Goal: Contribute content: Contribute content

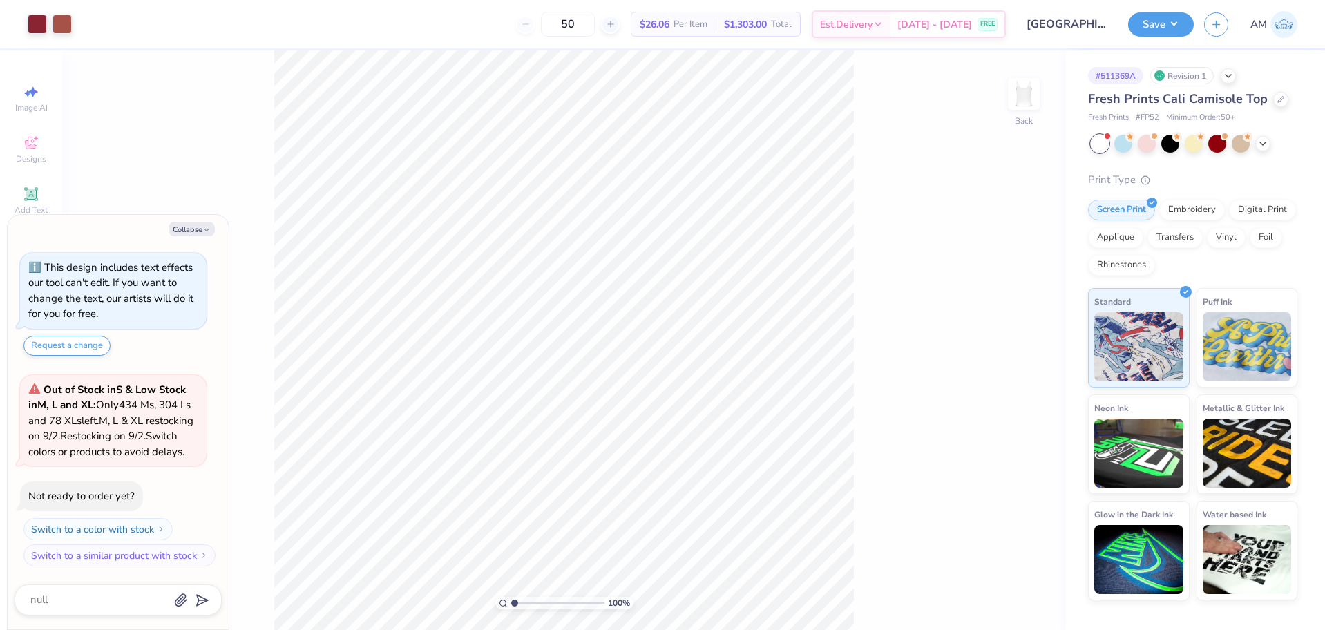
type textarea "x"
click at [1013, 341] on input "3.06" at bounding box center [1015, 336] width 50 height 19
type input "3"
type textarea "x"
type input "3.00"
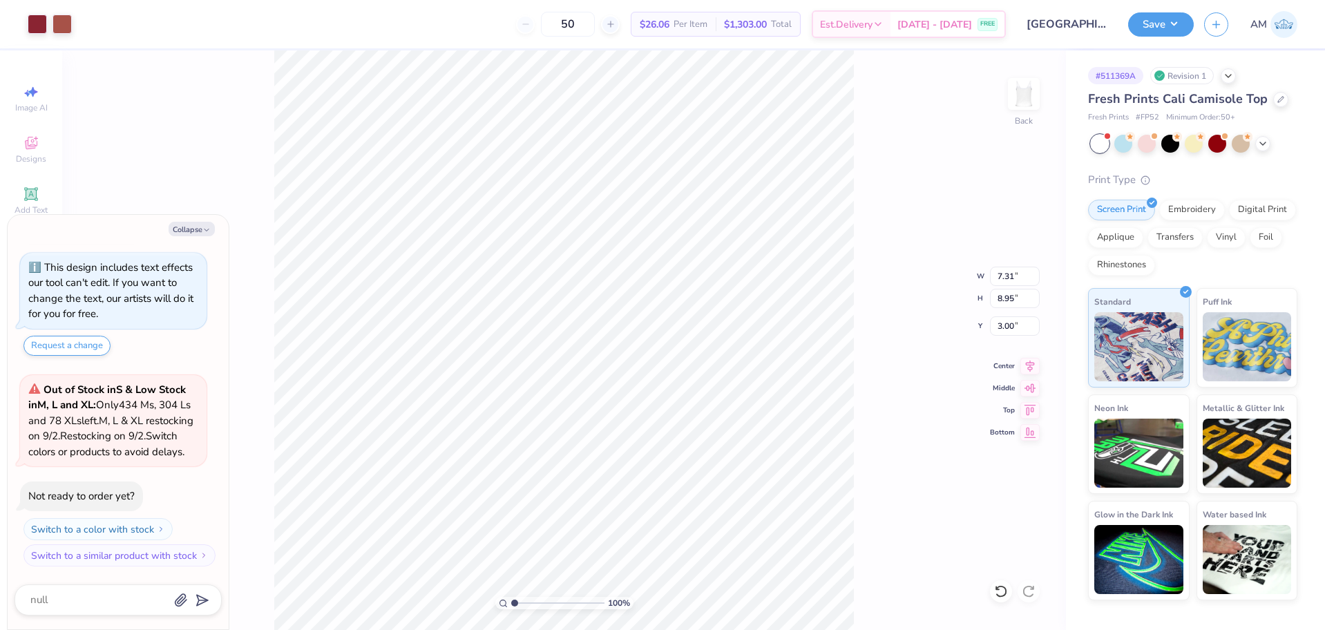
type textarea "x"
click at [1014, 326] on input "1.41" at bounding box center [1015, 325] width 50 height 19
type input "1.5"
type textarea "x"
type input "1.50"
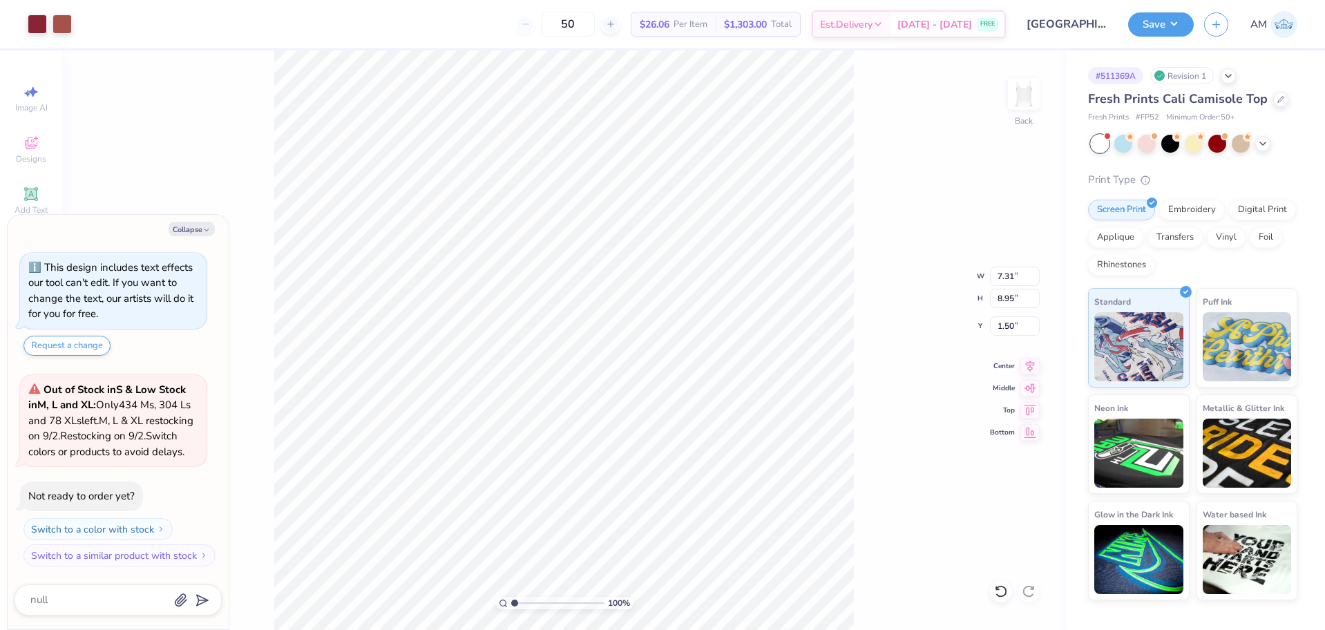
click at [917, 319] on div "100 % Back W 7.31 7.31 " H 8.95 8.95 " Y 1.50 1.50 " Center Middle Top Bottom" at bounding box center [564, 340] width 1004 height 580
type textarea "x"
click at [200, 230] on button "Collapse" at bounding box center [192, 229] width 46 height 15
type textarea "x"
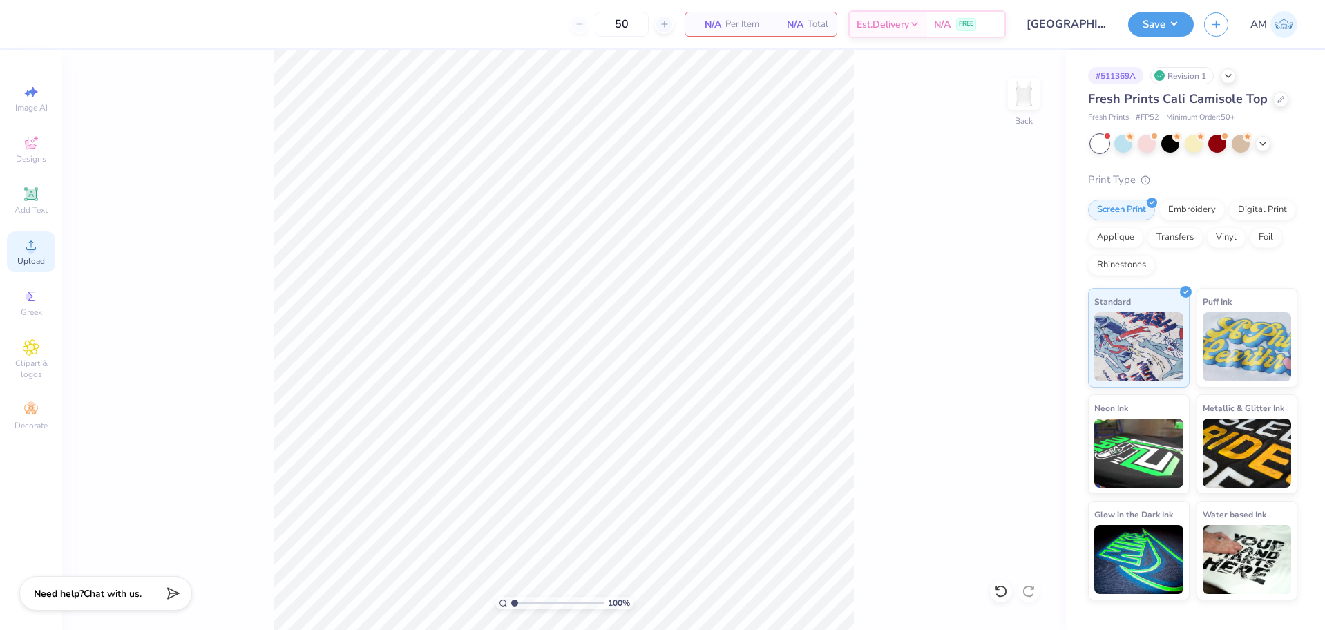
click at [37, 258] on span "Upload" at bounding box center [31, 261] width 28 height 11
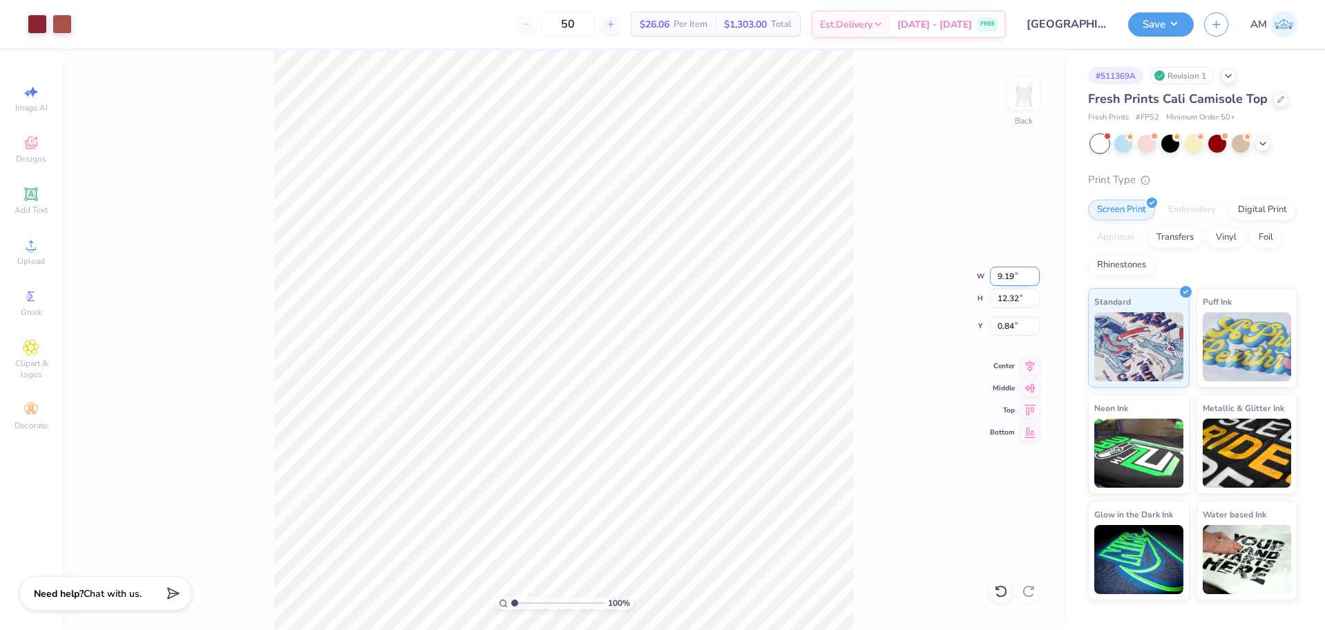
click at [1003, 269] on input "9.19" at bounding box center [1015, 276] width 50 height 19
type input "7.00"
type input "9.38"
click at [1010, 328] on input "2.31" at bounding box center [1015, 325] width 50 height 19
type input "2.00"
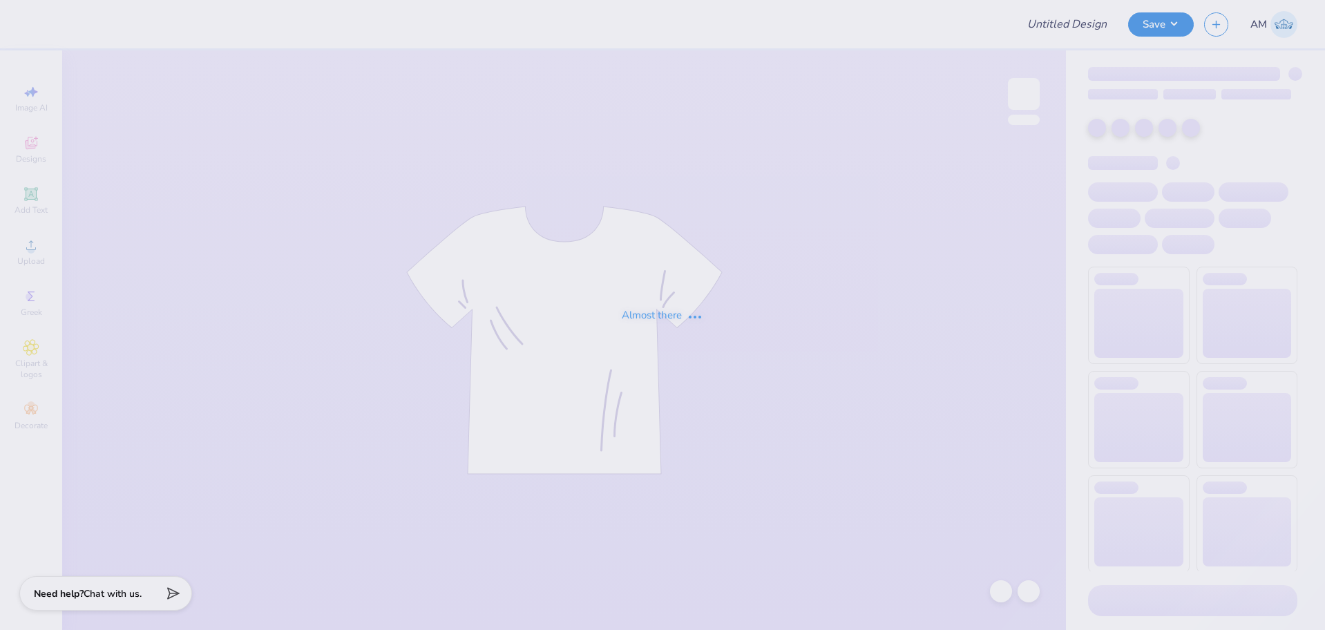
type input "parents wknd tshirt"
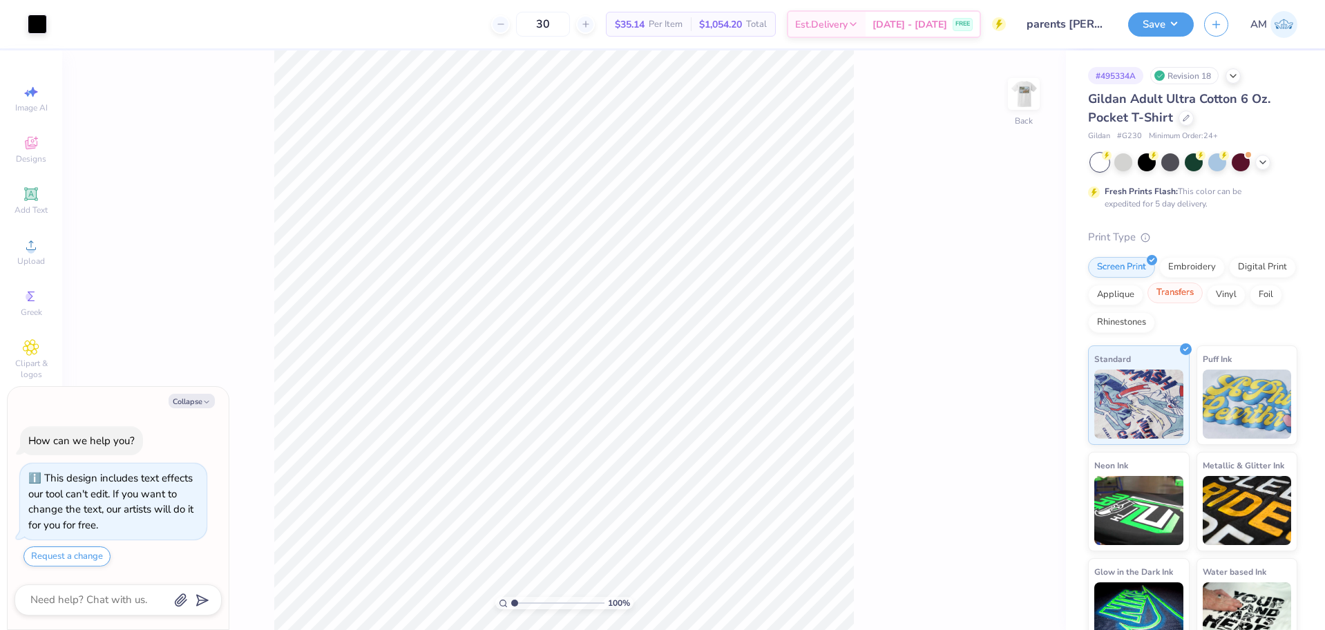
click at [1203, 292] on div "Transfers" at bounding box center [1174, 293] width 55 height 21
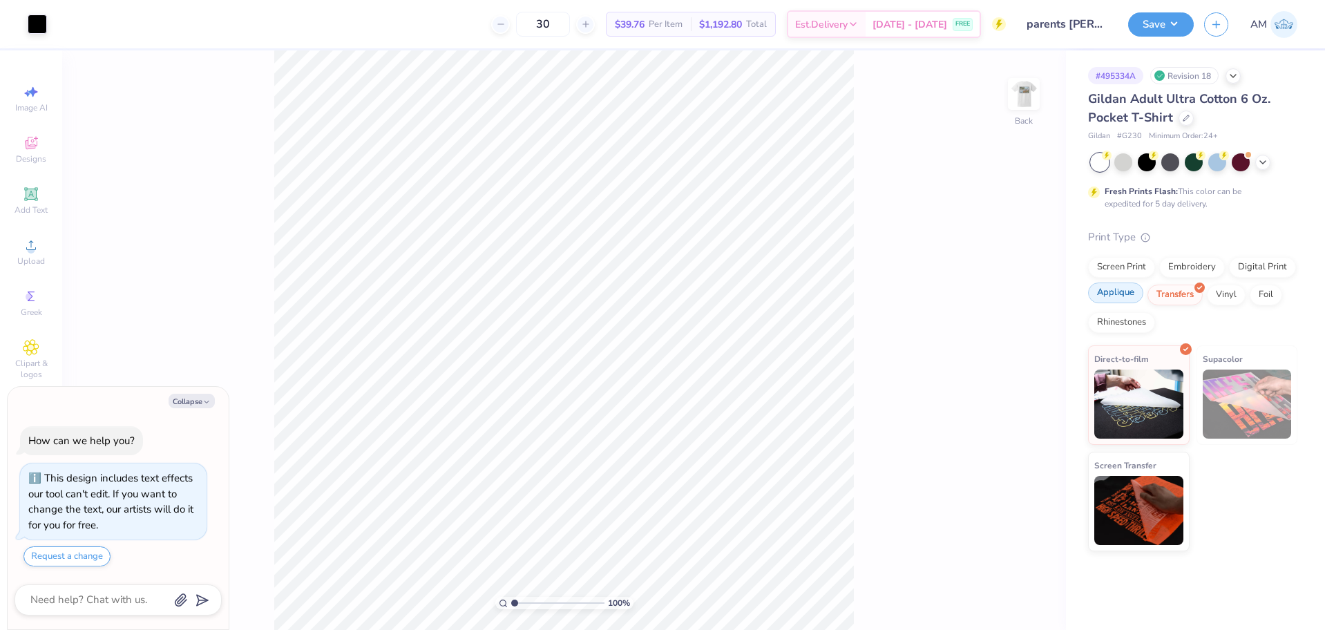
click at [1118, 298] on div "Applique" at bounding box center [1115, 293] width 55 height 21
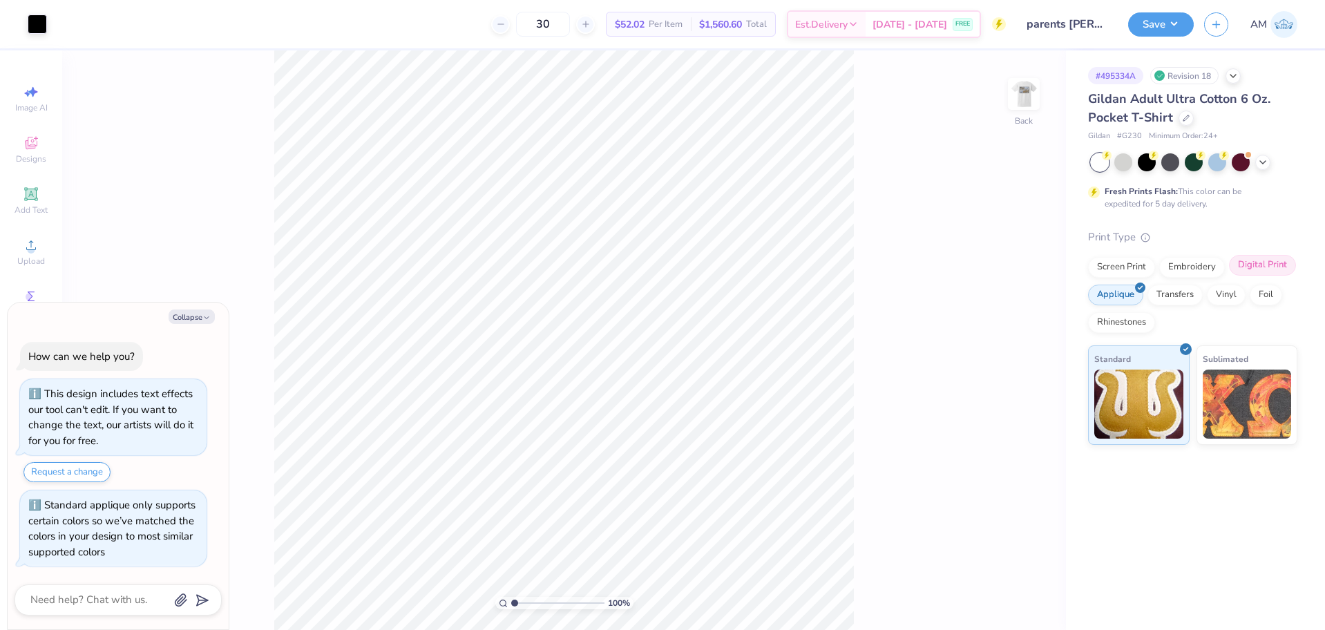
click at [1237, 265] on div "Digital Print" at bounding box center [1262, 265] width 67 height 21
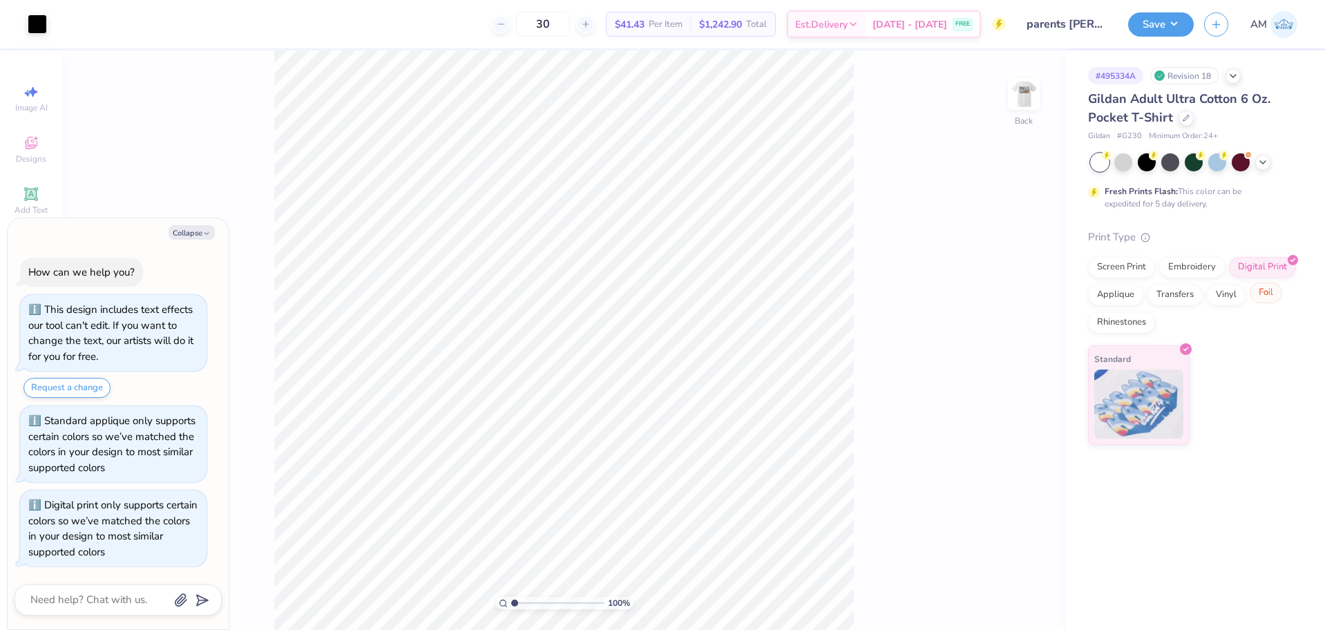
click at [1256, 296] on div "Foil" at bounding box center [1266, 293] width 32 height 21
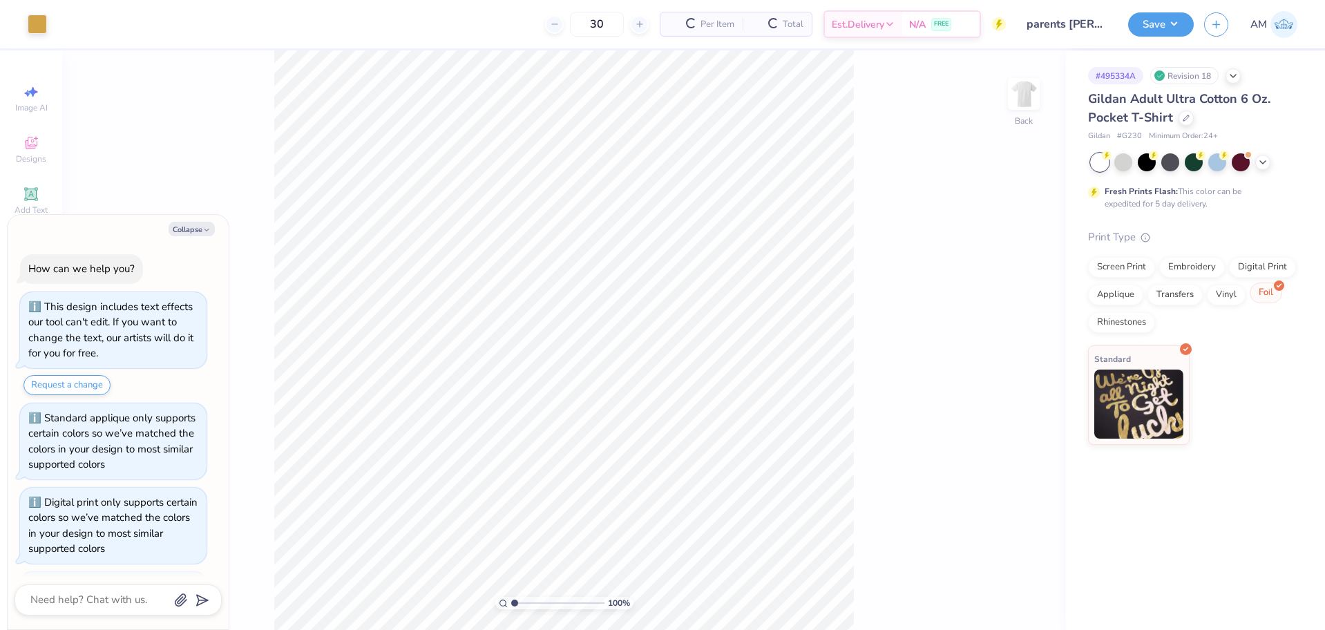
click at [1225, 294] on div "Vinyl" at bounding box center [1226, 295] width 39 height 21
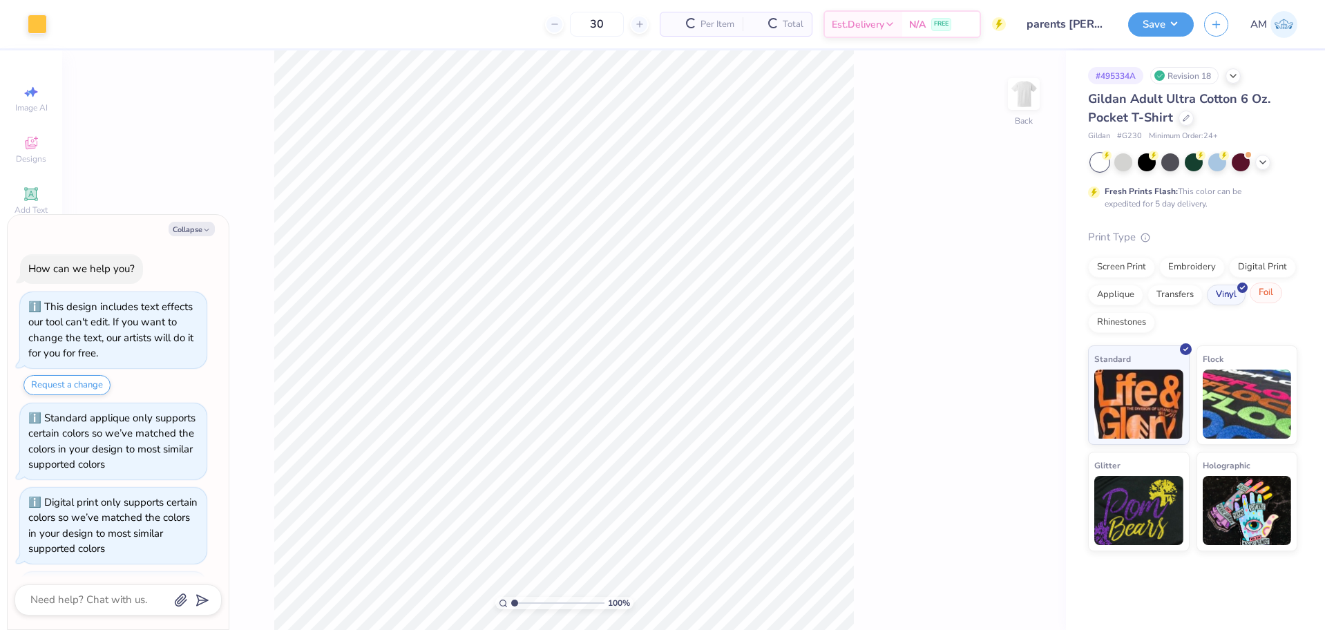
scroll to position [303, 0]
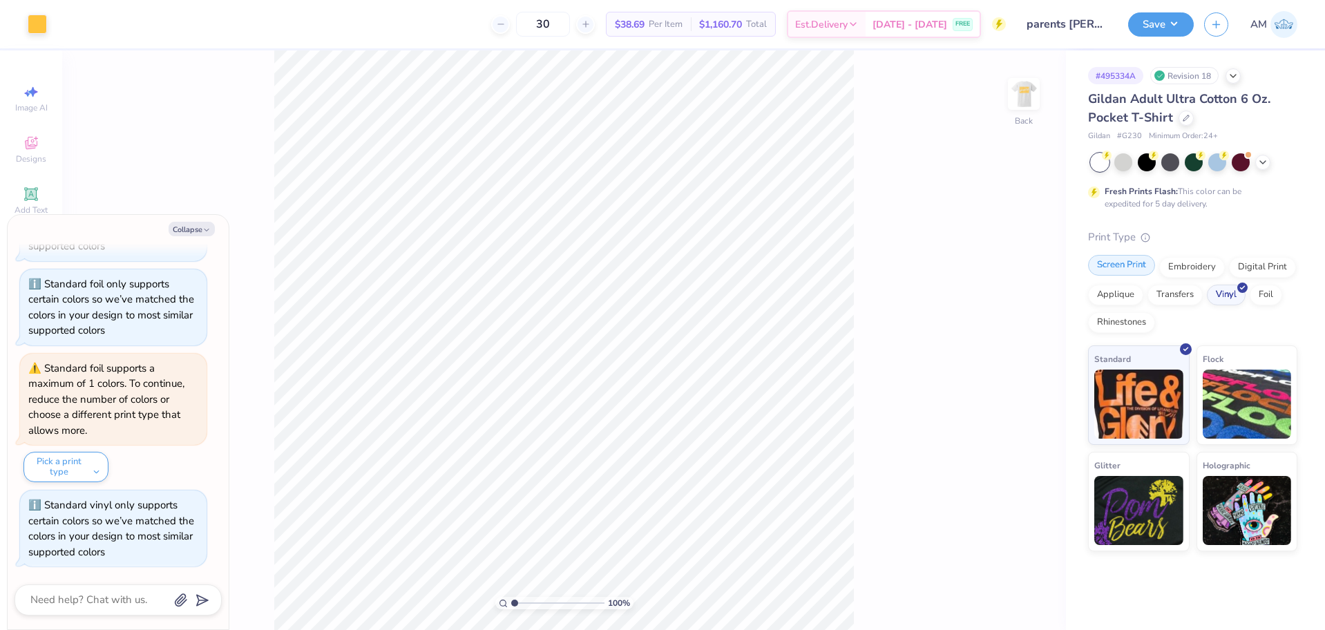
click at [1129, 269] on div "Screen Print" at bounding box center [1121, 265] width 67 height 21
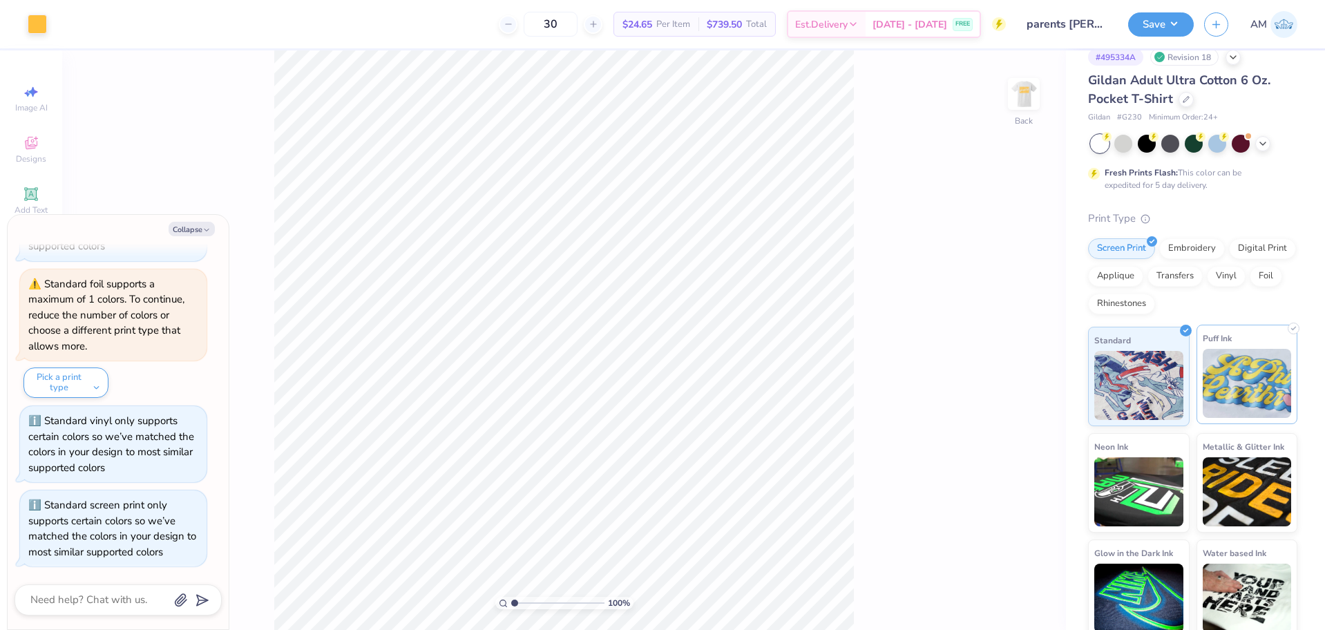
scroll to position [28, 0]
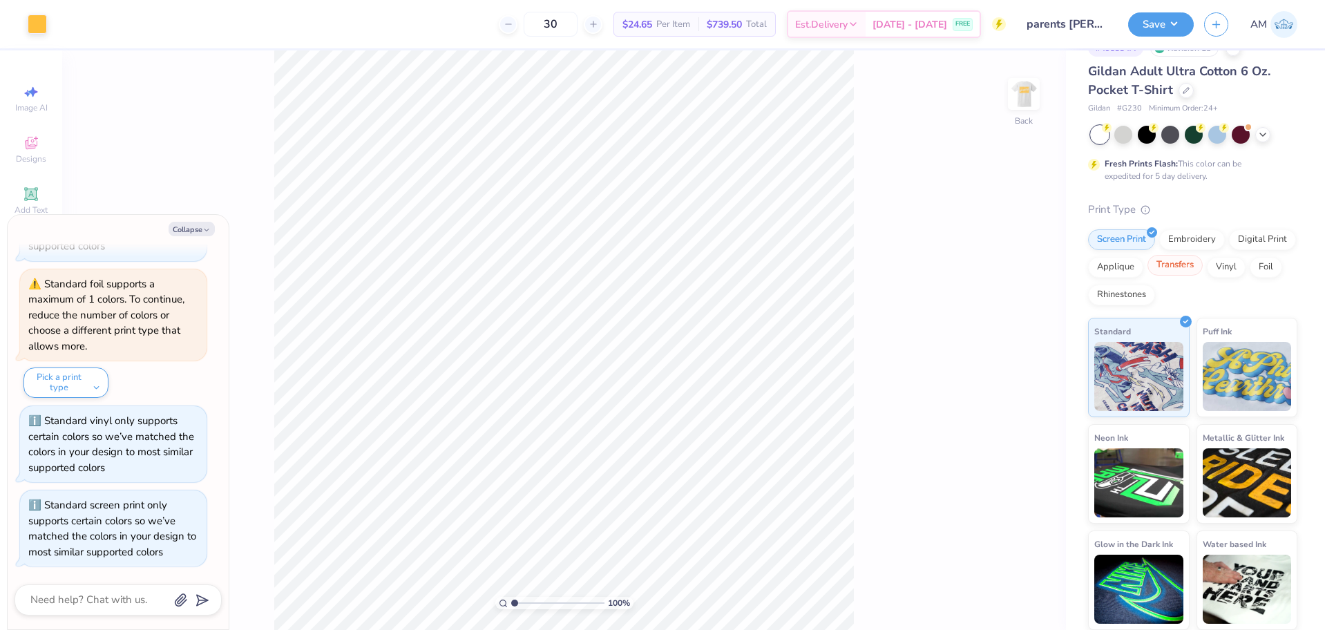
click at [1203, 266] on div "Transfers" at bounding box center [1174, 265] width 55 height 21
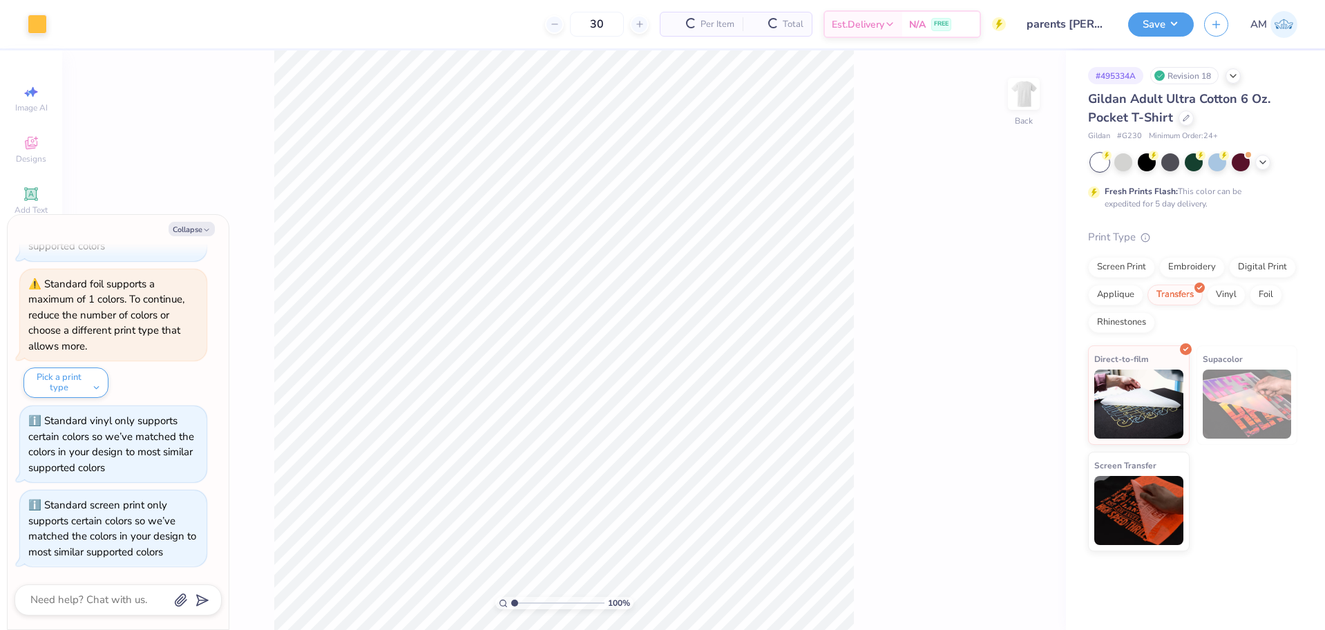
type textarea "x"
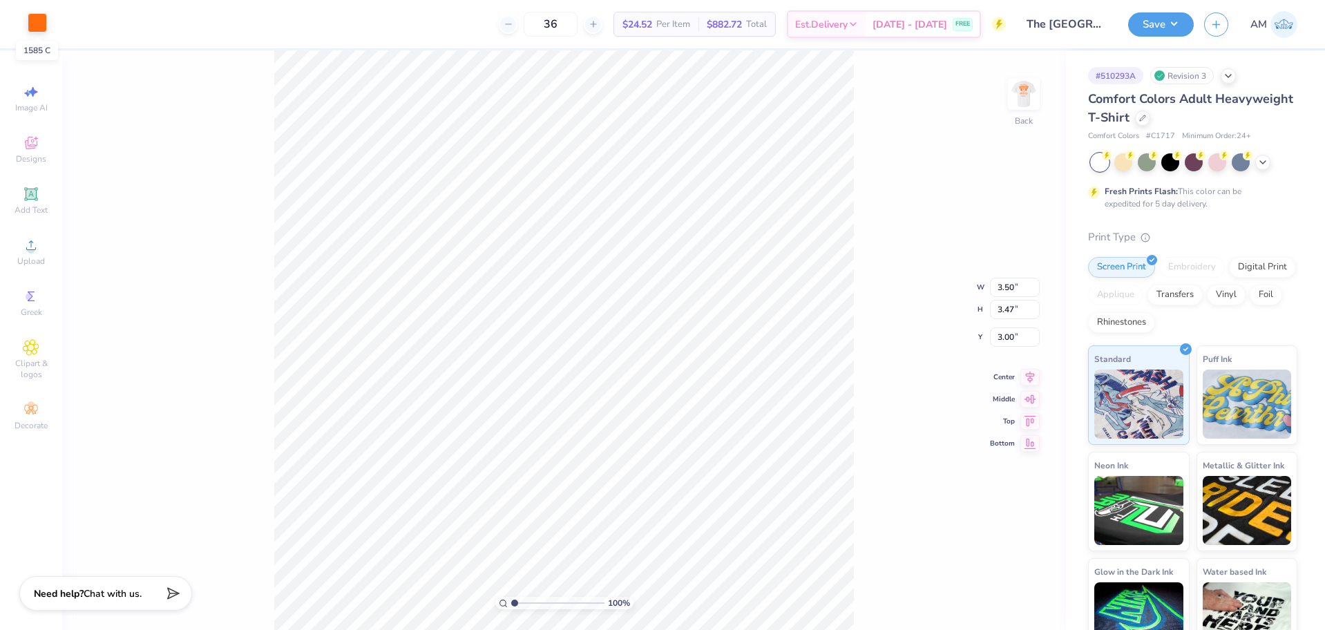
click at [37, 22] on div at bounding box center [37, 22] width 19 height 19
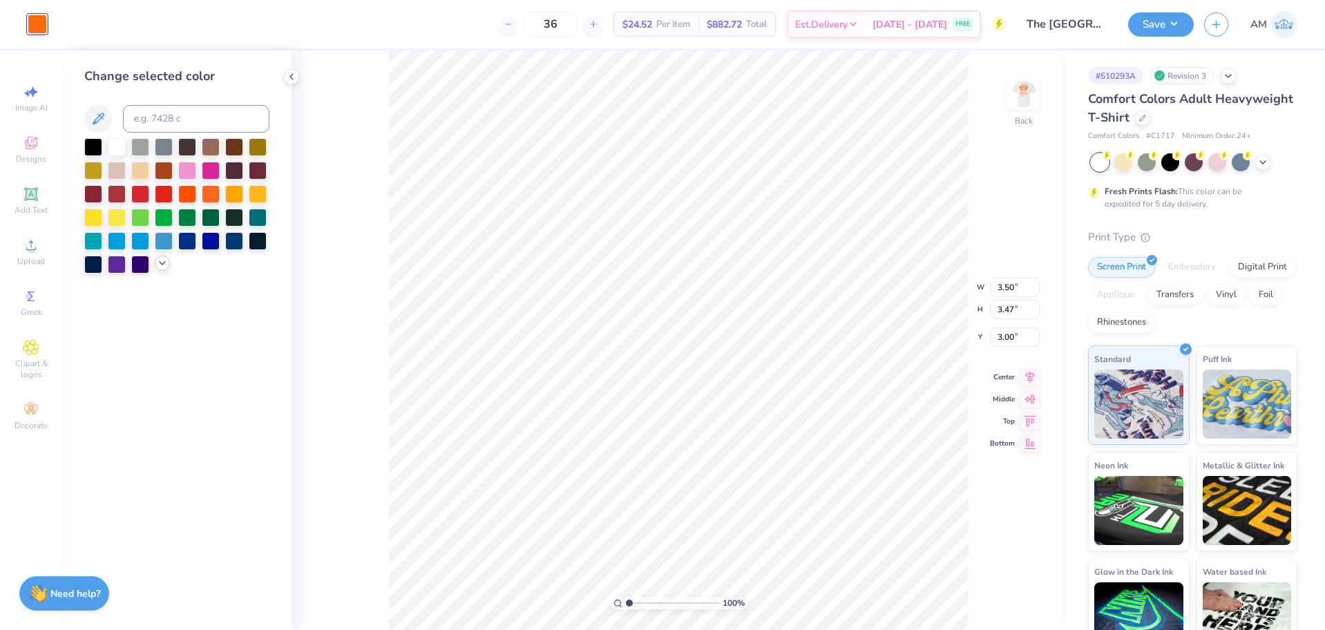
click at [162, 265] on polyline at bounding box center [163, 263] width 6 height 3
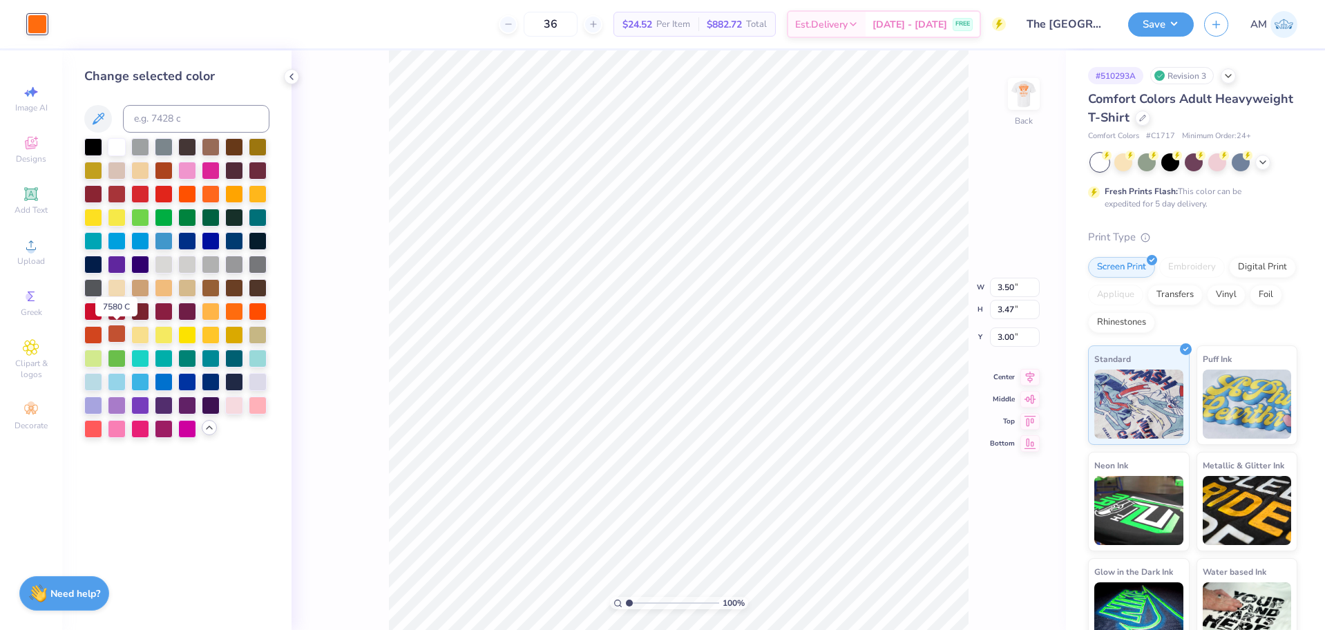
click at [119, 331] on div at bounding box center [117, 334] width 18 height 18
click at [1023, 97] on img at bounding box center [1023, 93] width 55 height 55
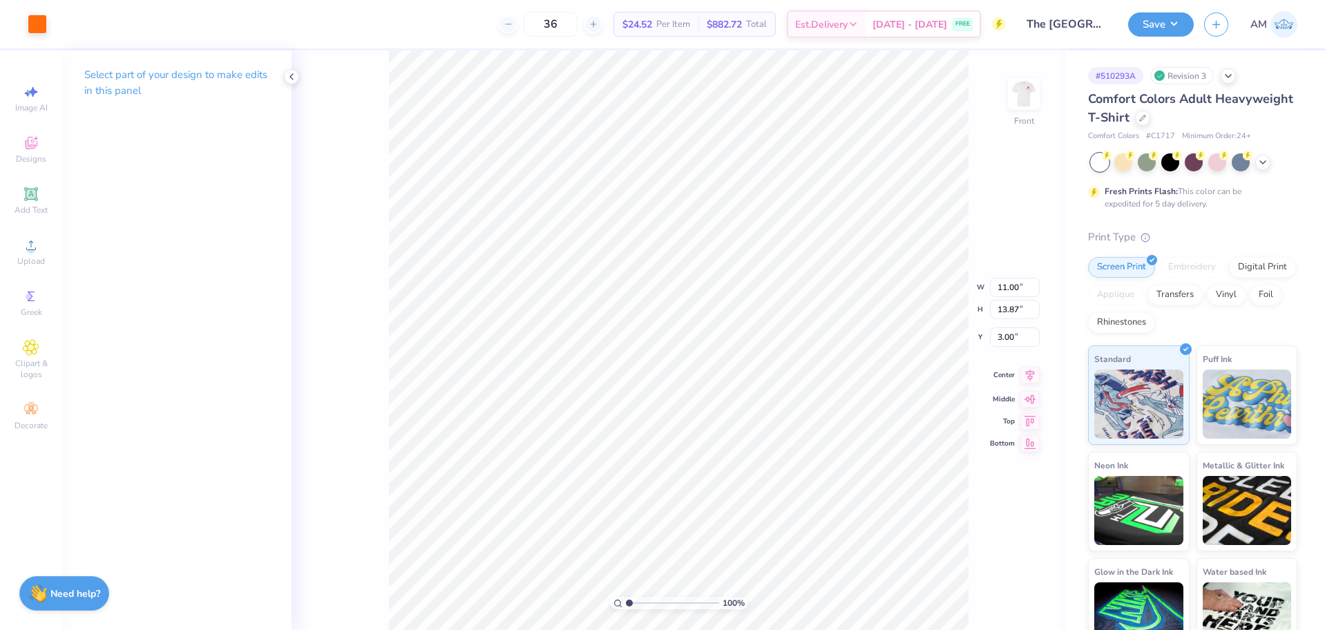
click at [1033, 377] on icon at bounding box center [1029, 375] width 19 height 17
click at [43, 21] on div at bounding box center [37, 22] width 19 height 19
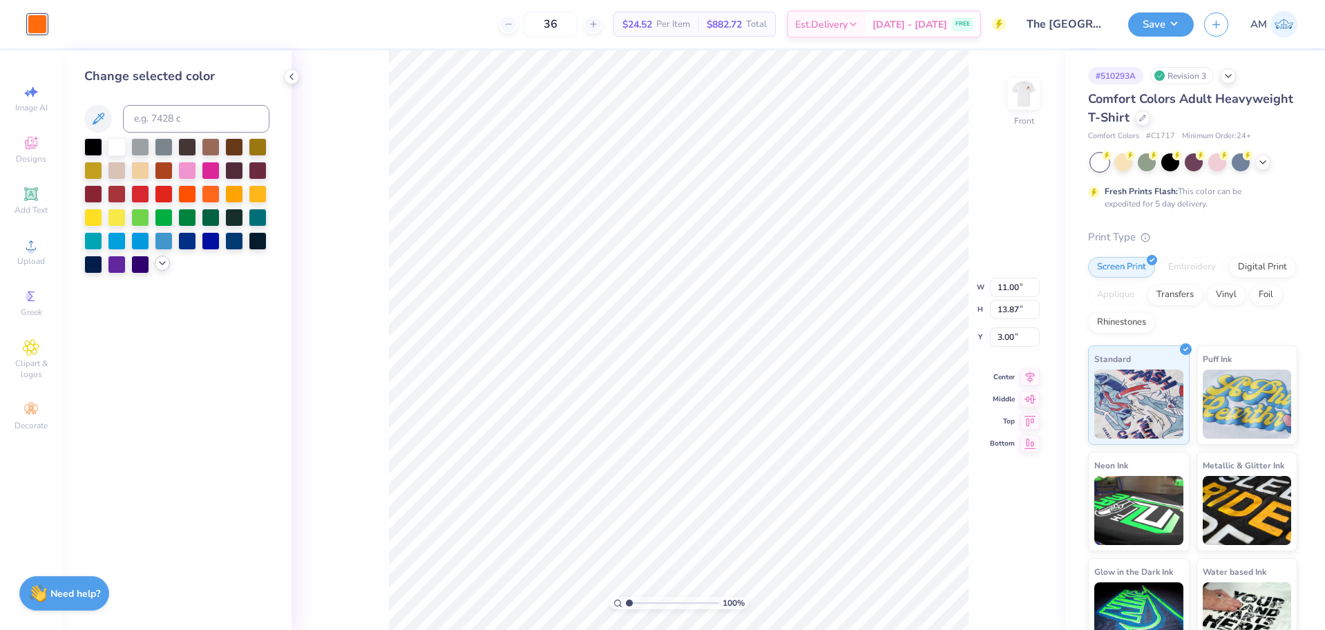
click at [160, 262] on icon at bounding box center [162, 263] width 11 height 11
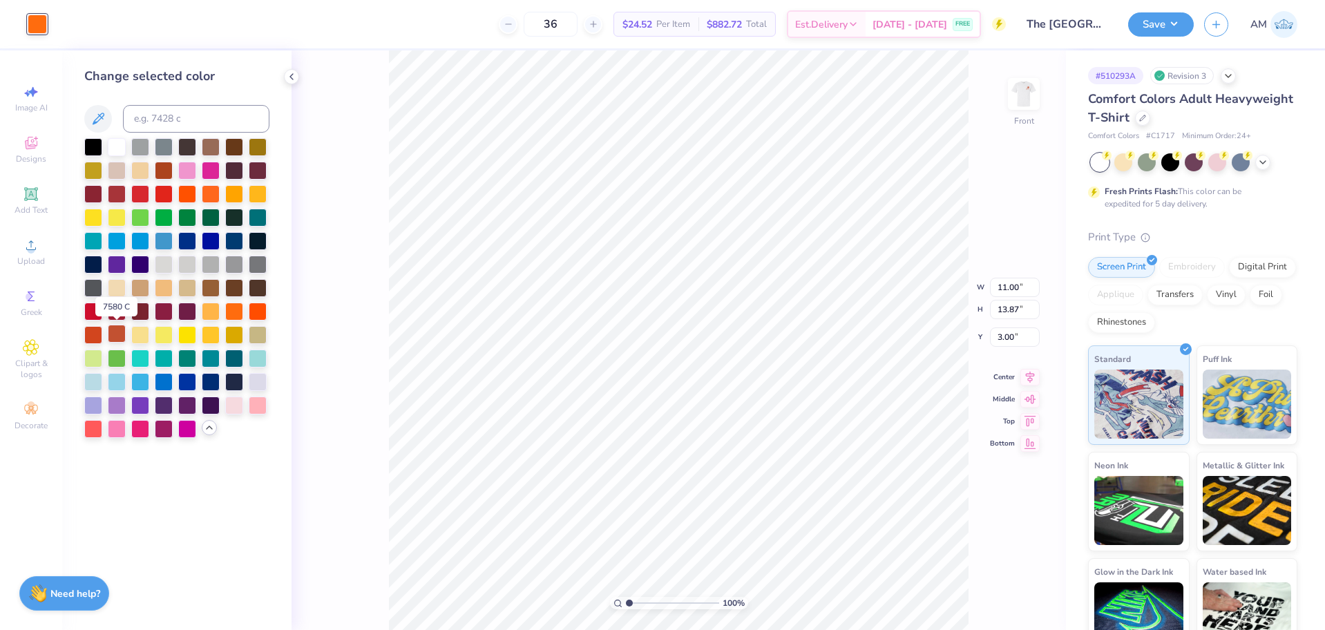
click at [116, 334] on div at bounding box center [117, 334] width 18 height 18
click at [1160, 21] on button "Save" at bounding box center [1161, 22] width 66 height 24
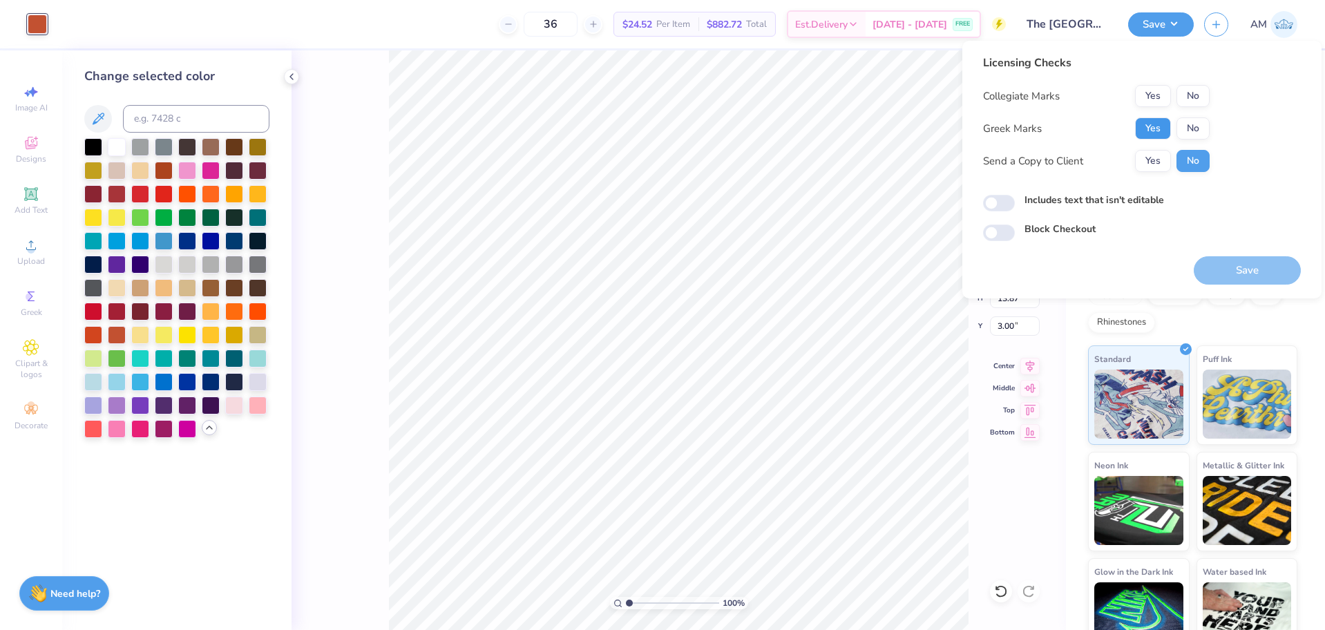
click at [1157, 127] on button "Yes" at bounding box center [1153, 128] width 36 height 22
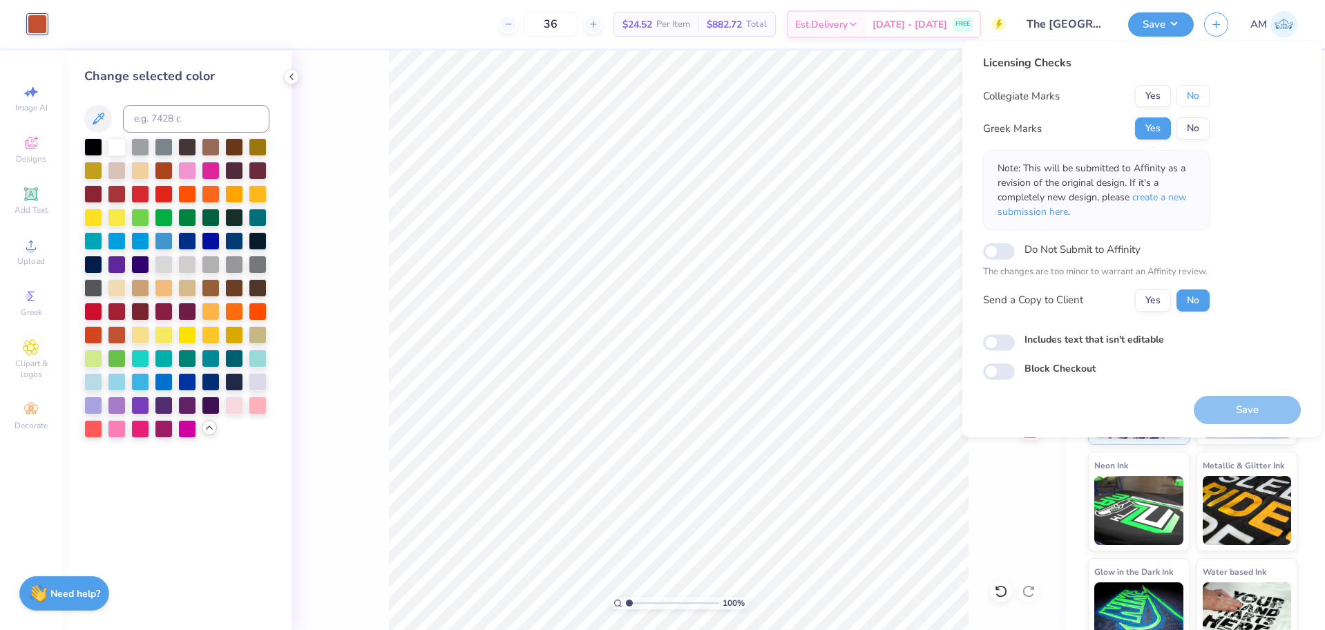
click at [1196, 92] on button "No" at bounding box center [1192, 96] width 33 height 22
drag, startPoint x: 1155, startPoint y: 304, endPoint x: 1061, endPoint y: 334, distance: 98.5
click at [1155, 305] on button "Yes" at bounding box center [1153, 300] width 36 height 22
click at [992, 343] on input "Includes text that isn't editable" at bounding box center [999, 342] width 32 height 17
checkbox input "true"
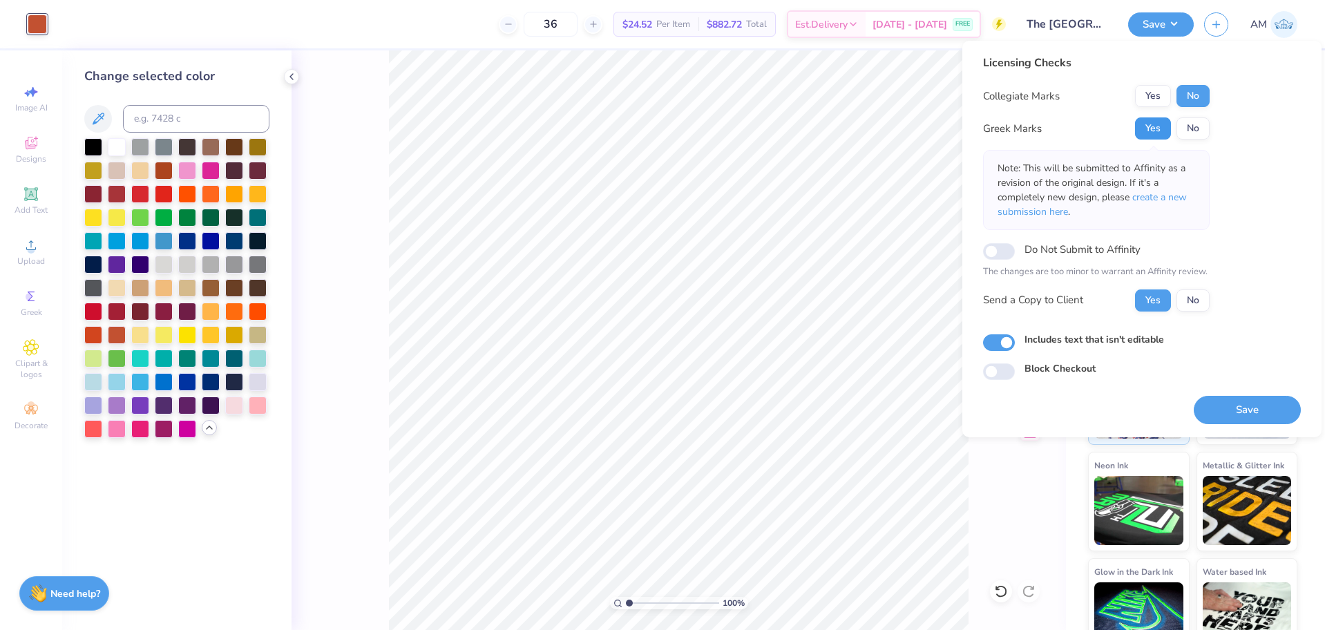
click at [1145, 126] on button "Yes" at bounding box center [1153, 128] width 36 height 22
click at [1188, 97] on button "No" at bounding box center [1192, 96] width 33 height 22
click at [1147, 298] on button "Yes" at bounding box center [1153, 300] width 36 height 22
click at [1252, 408] on button "Save" at bounding box center [1247, 410] width 107 height 28
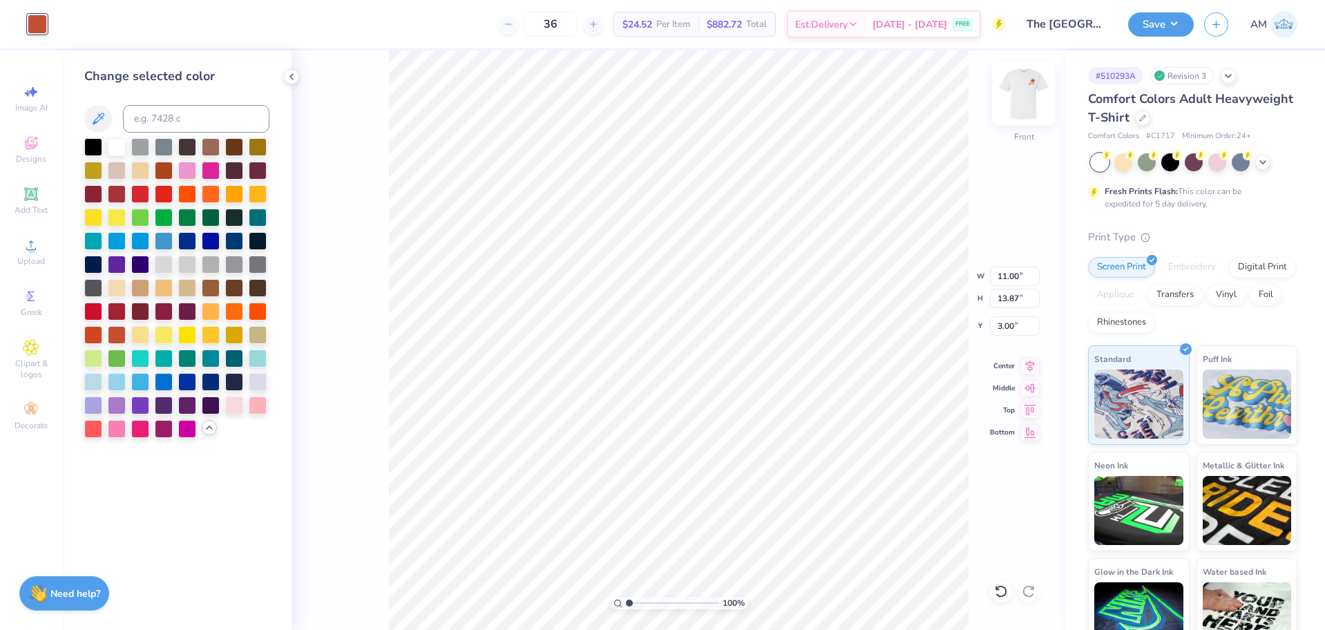
click at [1034, 92] on img at bounding box center [1023, 93] width 55 height 55
